Goal: Task Accomplishment & Management: Complete application form

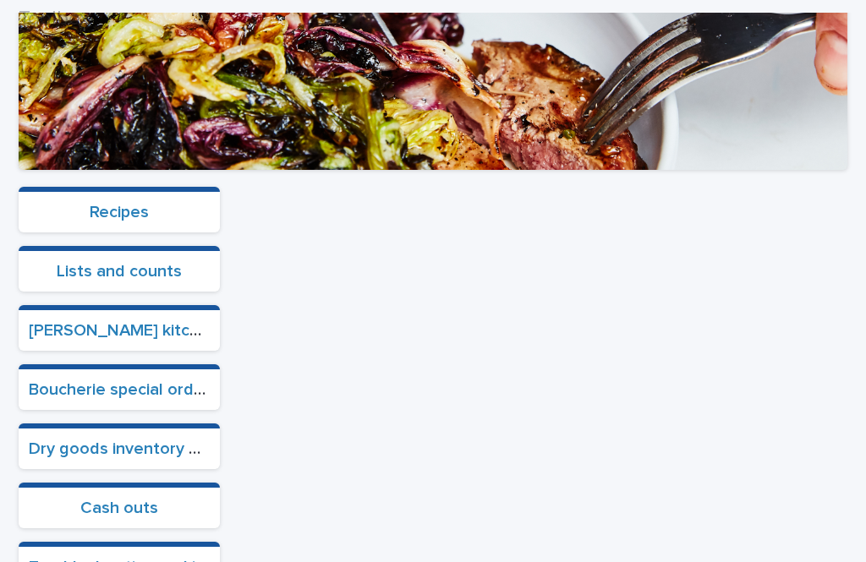
scroll to position [491, 0]
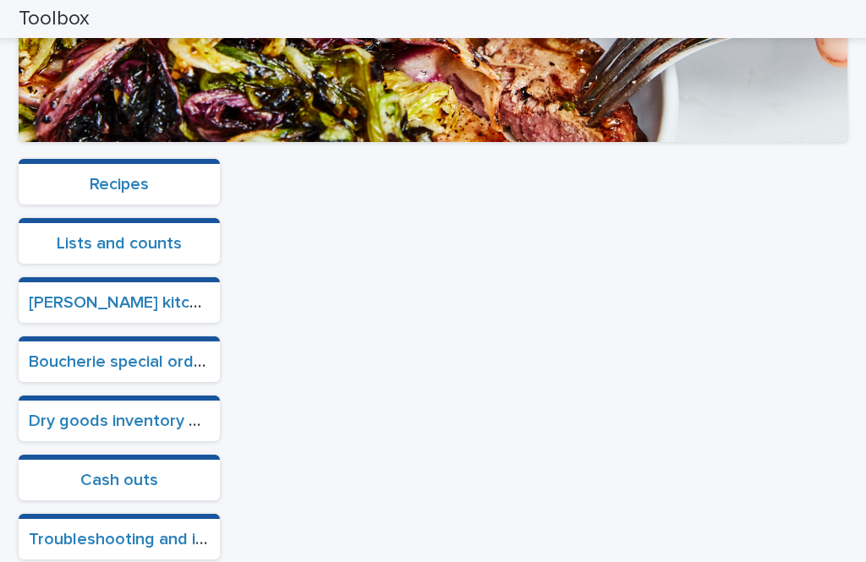
click at [137, 353] on link "Boucherie special orders" at bounding box center [123, 361] width 189 height 17
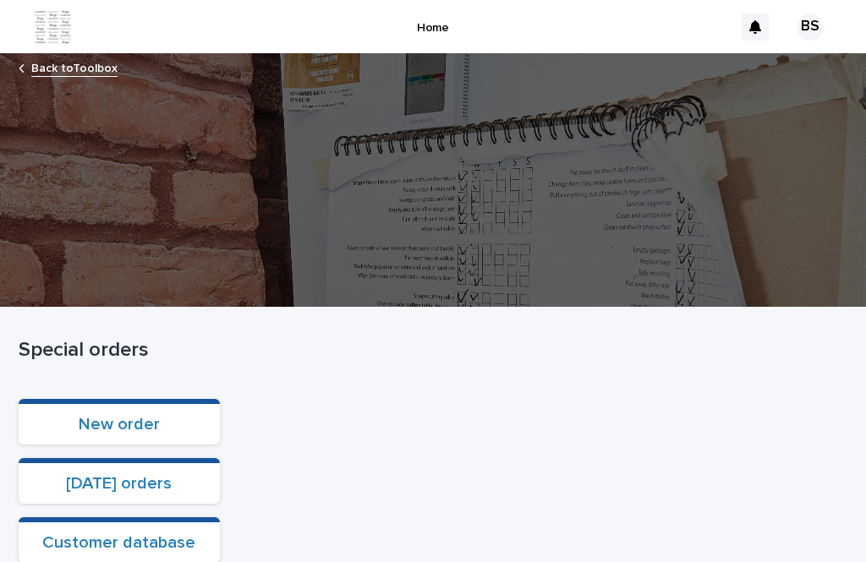
click at [76, 57] on link "Back to Toolbox" at bounding box center [74, 66] width 86 height 19
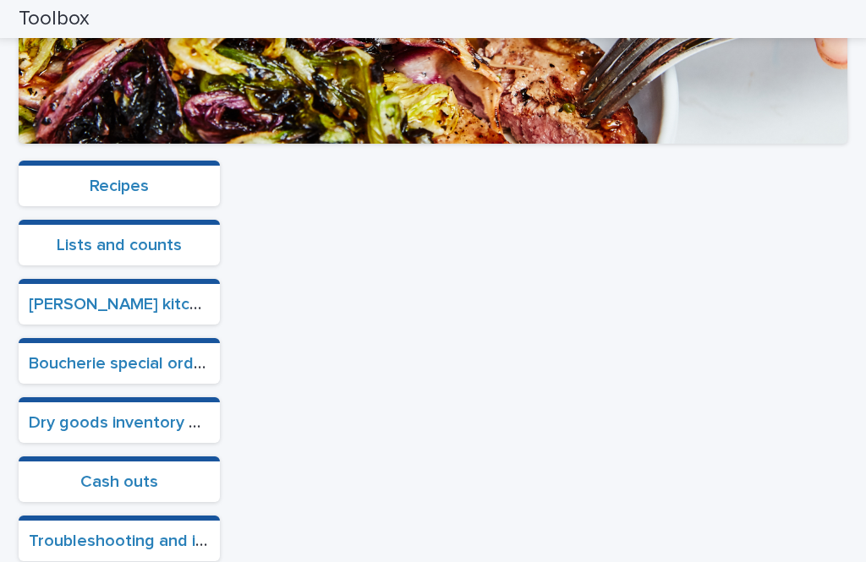
scroll to position [490, 0]
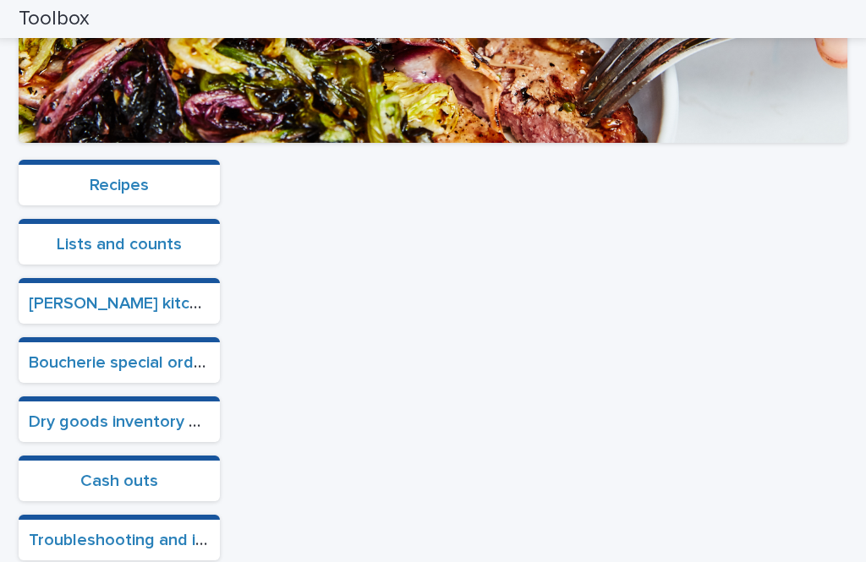
click at [116, 489] on link "Cash outs" at bounding box center [119, 481] width 78 height 17
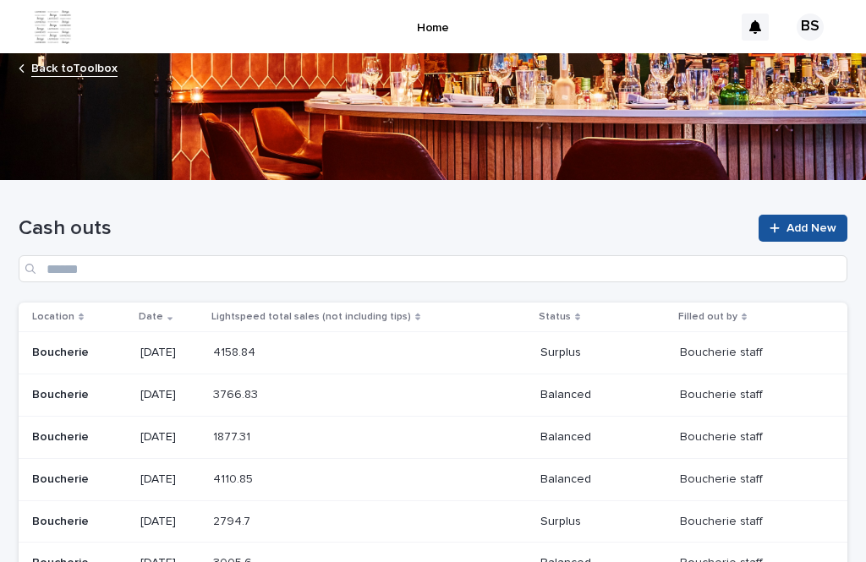
click at [798, 232] on span "Add New" at bounding box center [811, 228] width 50 height 12
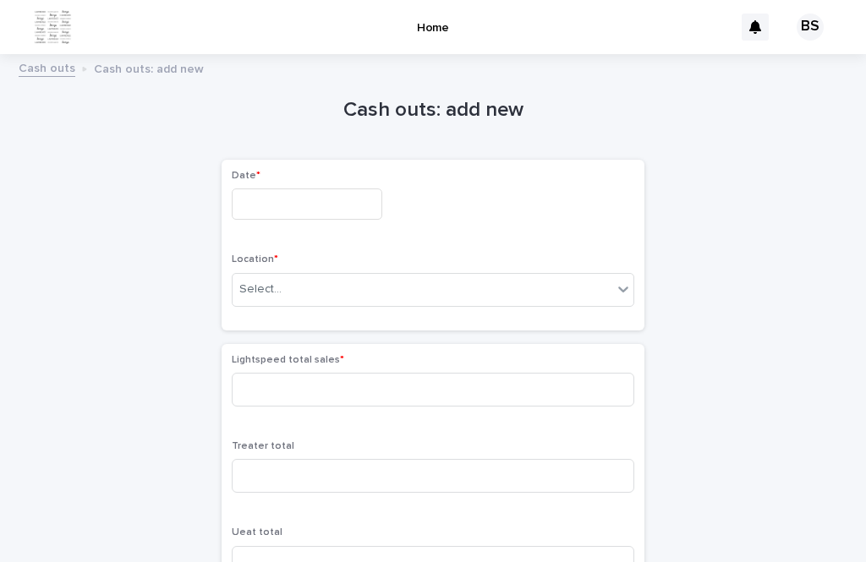
click at [295, 199] on input "text" at bounding box center [307, 204] width 151 height 31
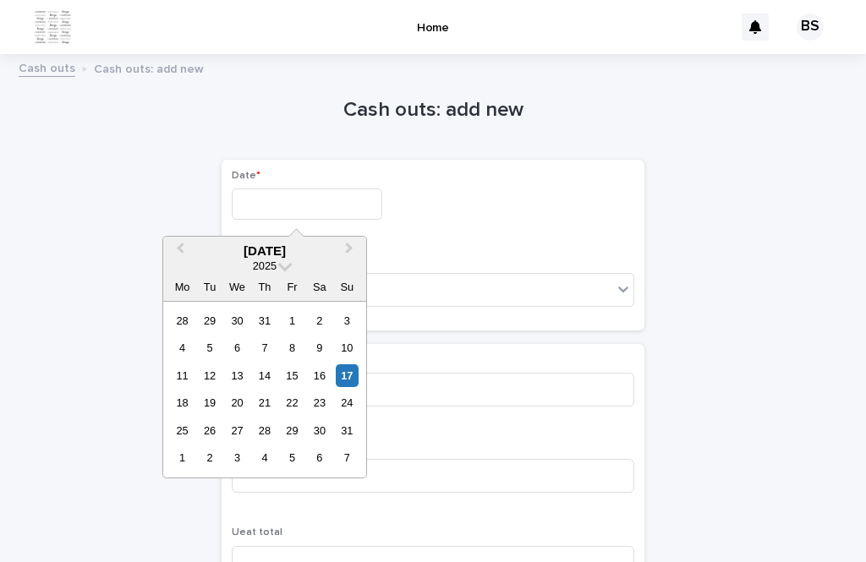
click at [345, 373] on div "17" at bounding box center [347, 375] width 23 height 23
type input "*********"
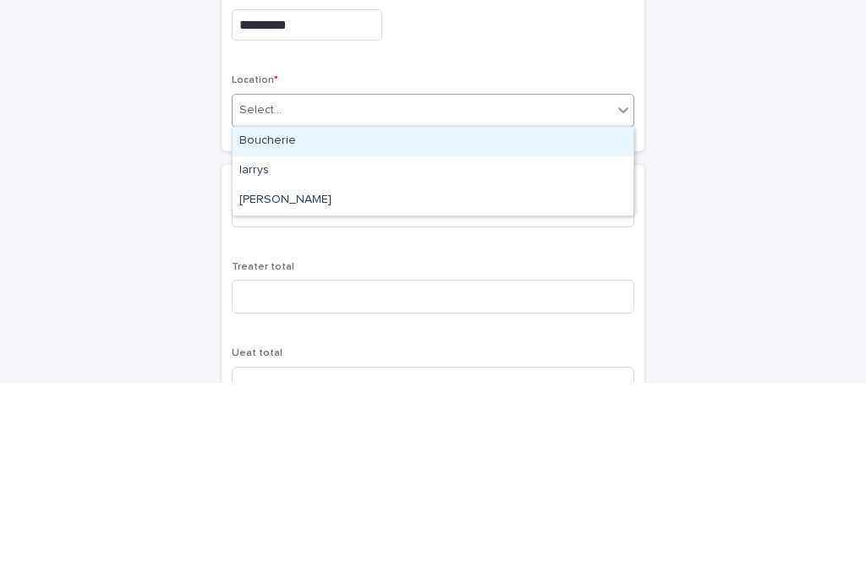
click at [341, 306] on div "Boucherie" at bounding box center [433, 321] width 401 height 30
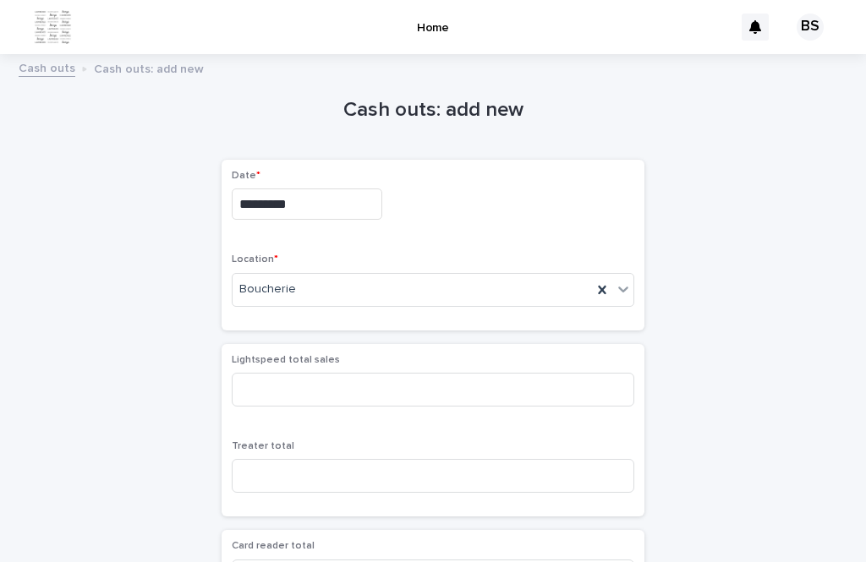
click at [373, 365] on div "Lightspeed total sales" at bounding box center [433, 387] width 402 height 66
click at [373, 364] on div "Lightspeed total sales" at bounding box center [433, 387] width 402 height 66
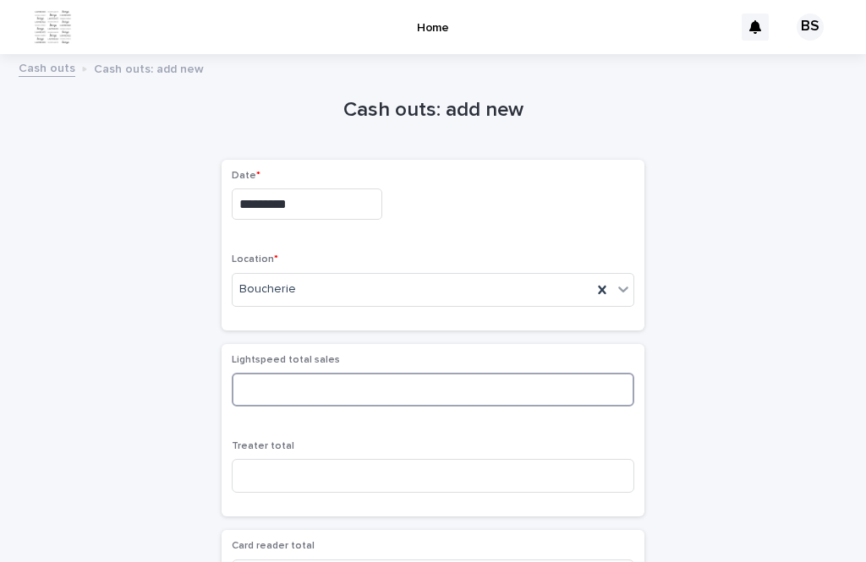
click at [393, 391] on input at bounding box center [433, 390] width 402 height 34
click at [279, 400] on input at bounding box center [433, 390] width 402 height 34
click at [537, 391] on input at bounding box center [433, 390] width 402 height 34
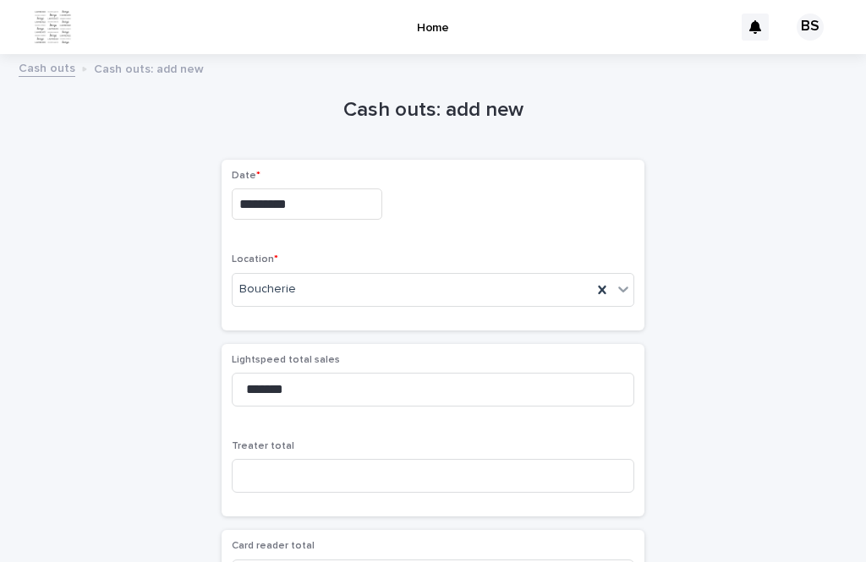
scroll to position [102, 0]
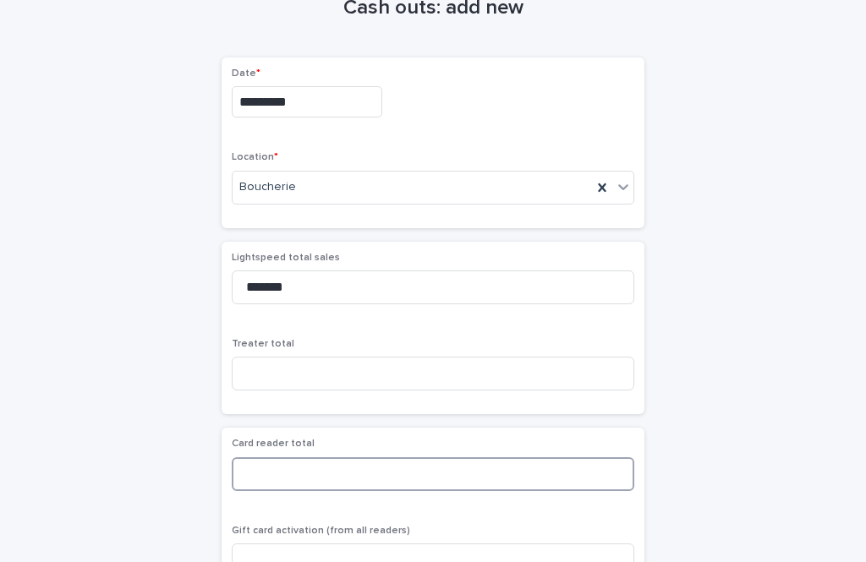
click at [402, 463] on input at bounding box center [433, 474] width 402 height 34
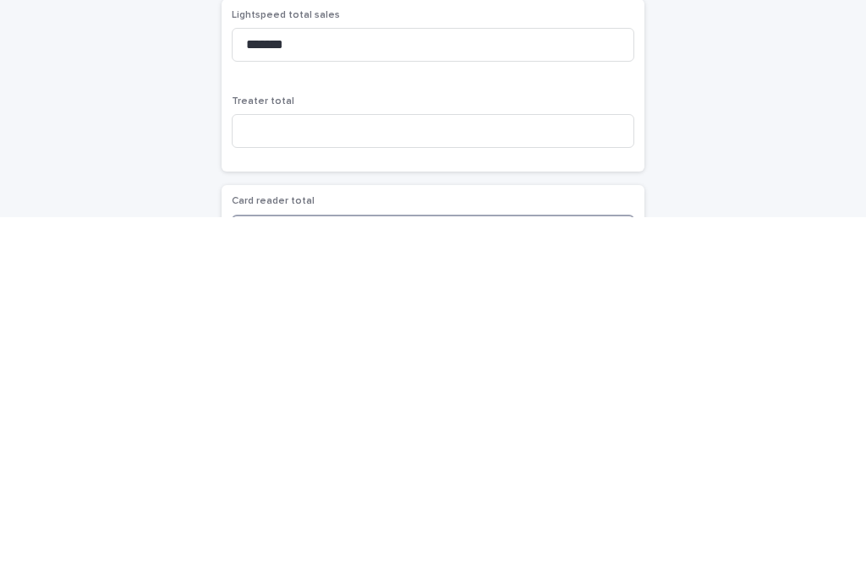
scroll to position [0, 0]
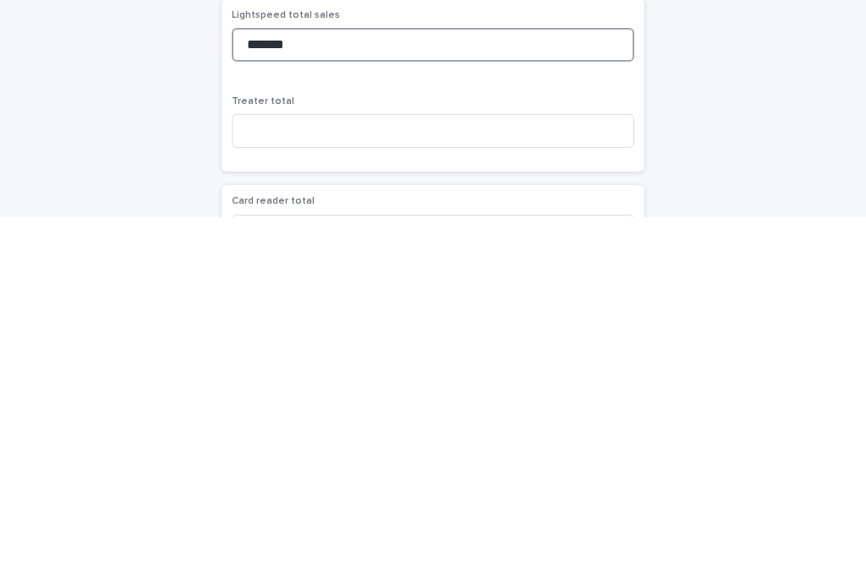
click at [545, 373] on input "*******" at bounding box center [433, 390] width 402 height 34
type input "*"
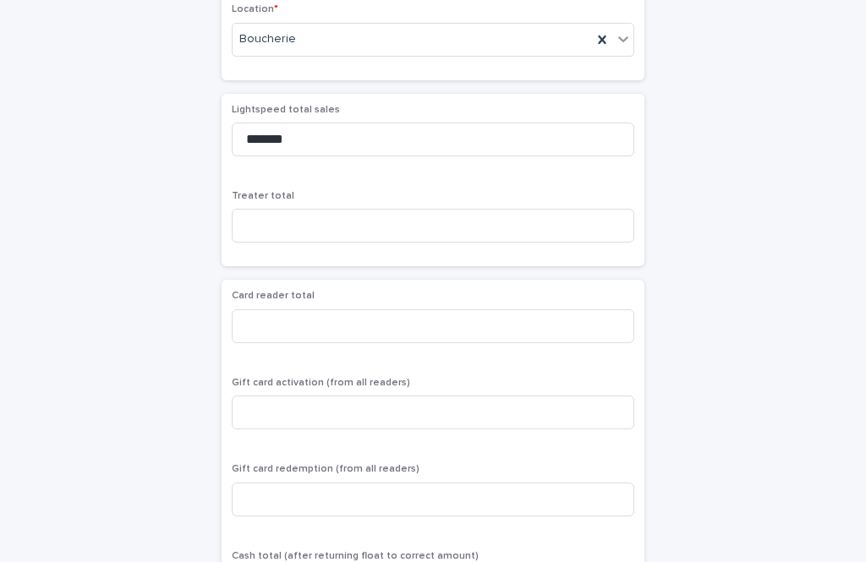
scroll to position [256, 0]
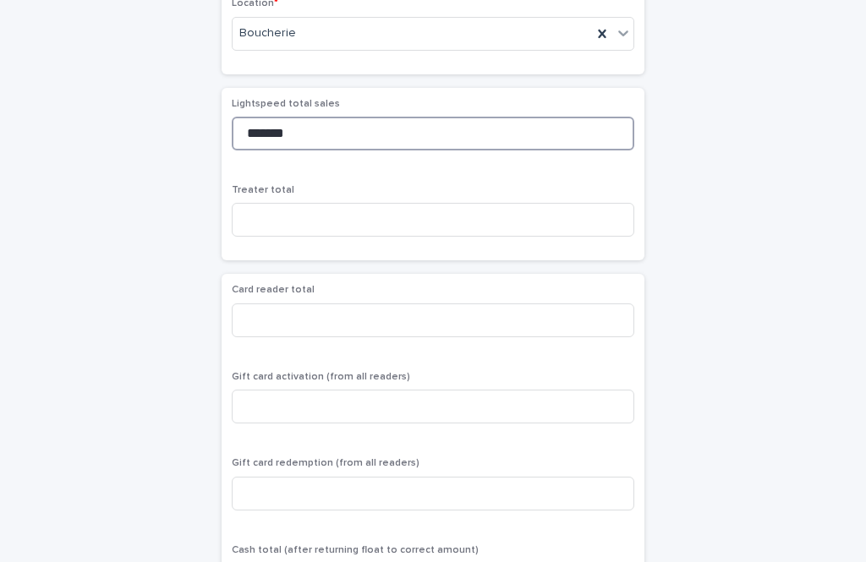
type input "*******"
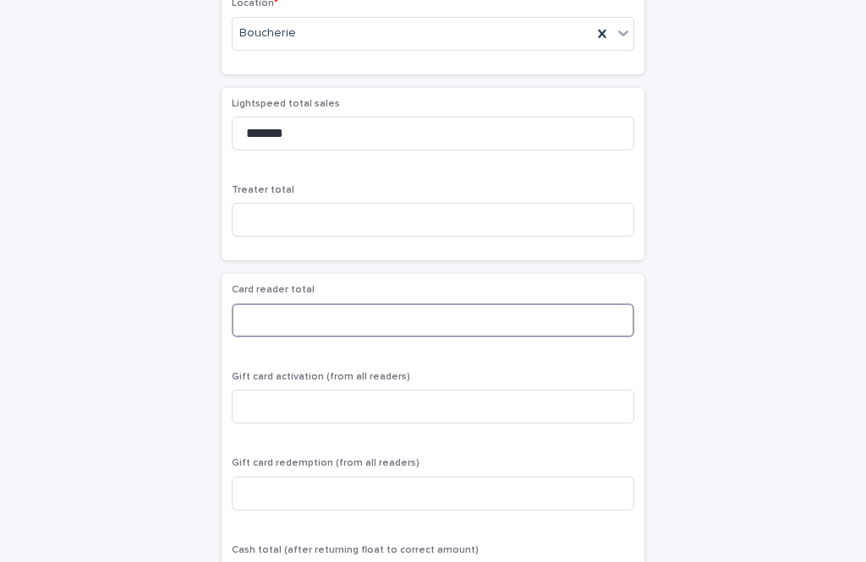
click at [426, 326] on input at bounding box center [433, 321] width 402 height 34
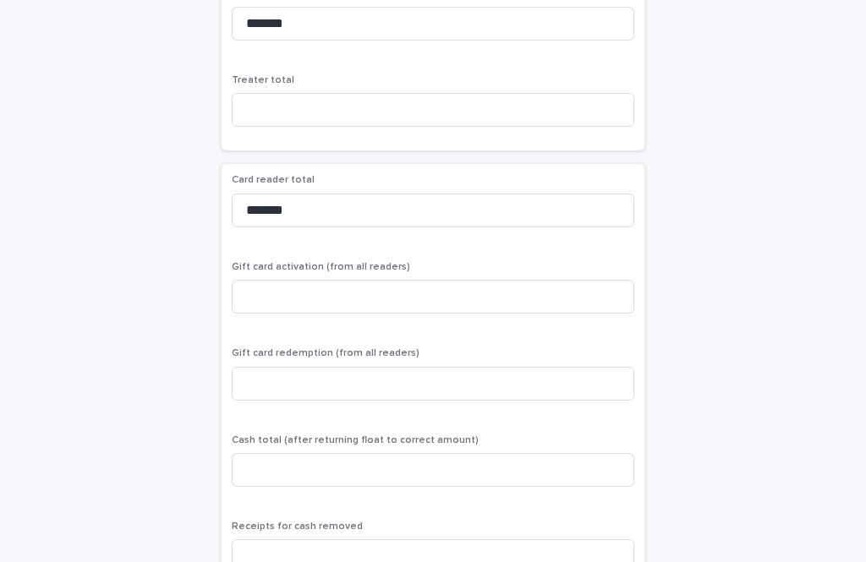
scroll to position [366, 0]
type input "*******"
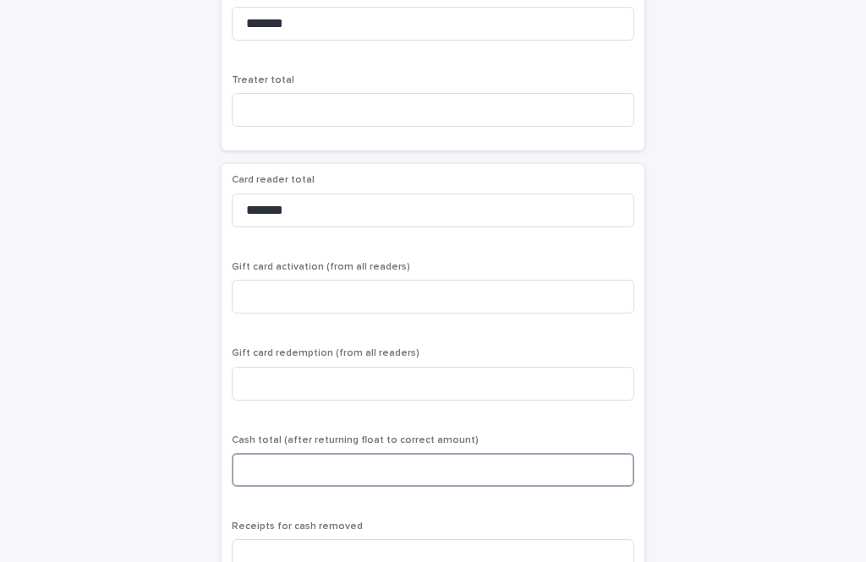
click at [399, 466] on input at bounding box center [433, 470] width 402 height 34
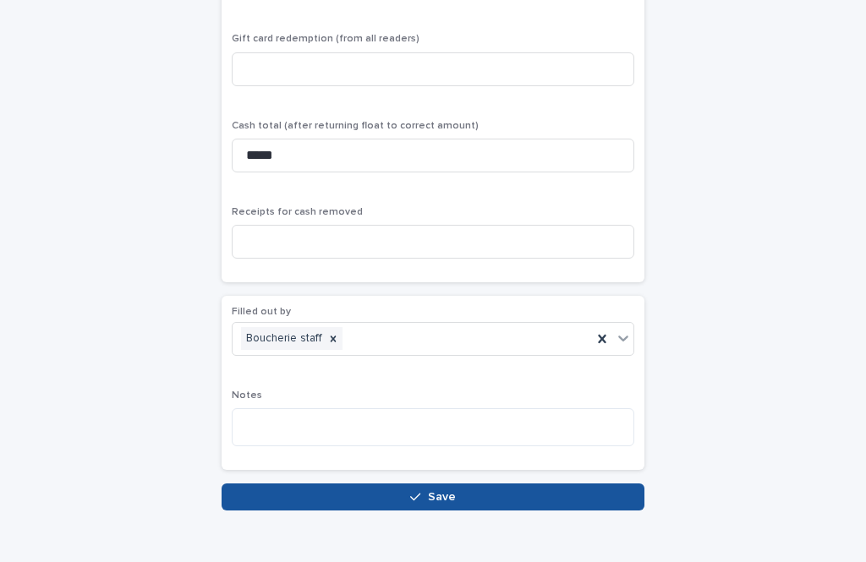
scroll to position [681, 0]
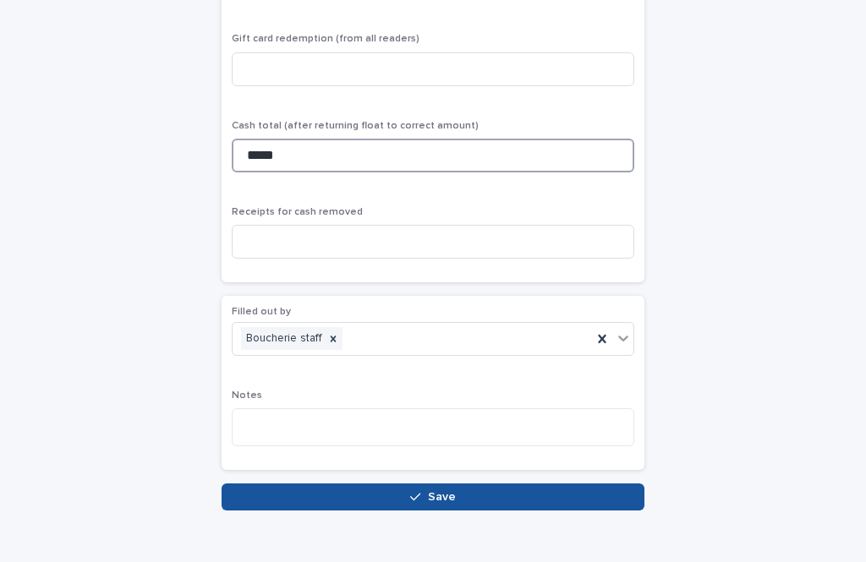
type input "*****"
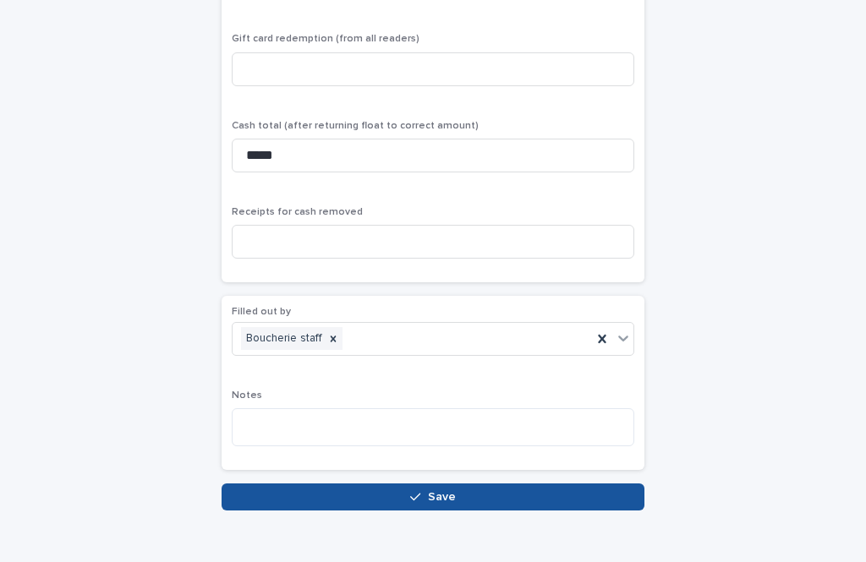
click at [535, 501] on button "Save" at bounding box center [433, 497] width 423 height 27
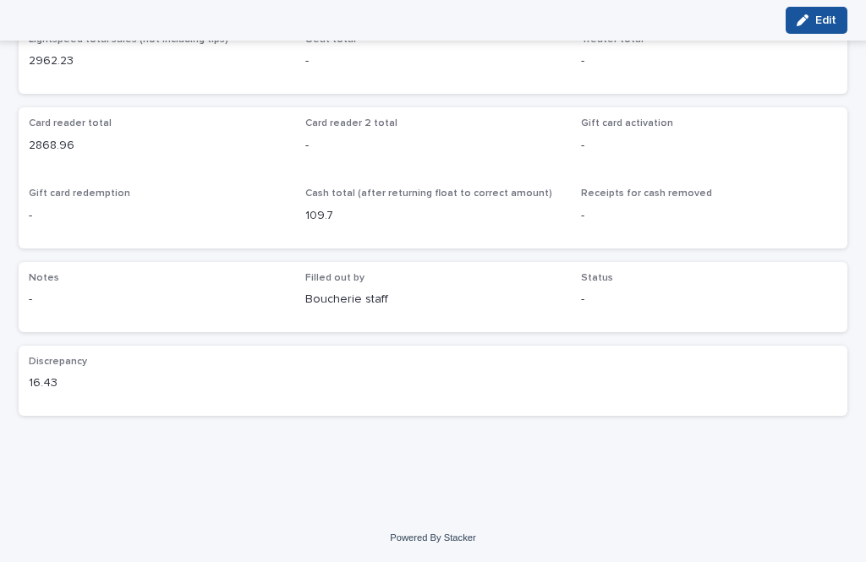
scroll to position [153, 0]
